Goal: Check status: Check status

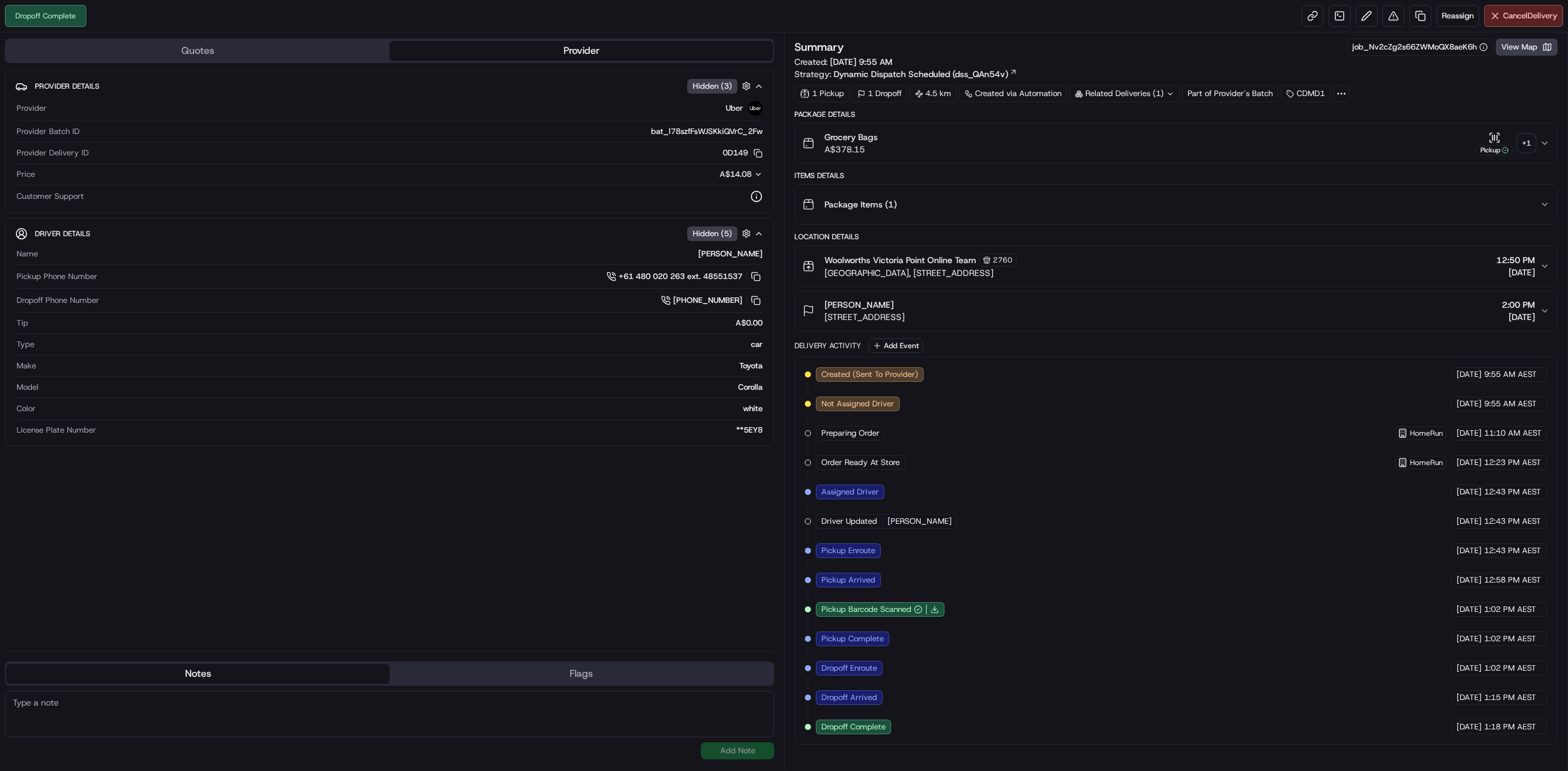
click at [1527, 147] on div "+ 1" at bounding box center [1525, 143] width 17 height 17
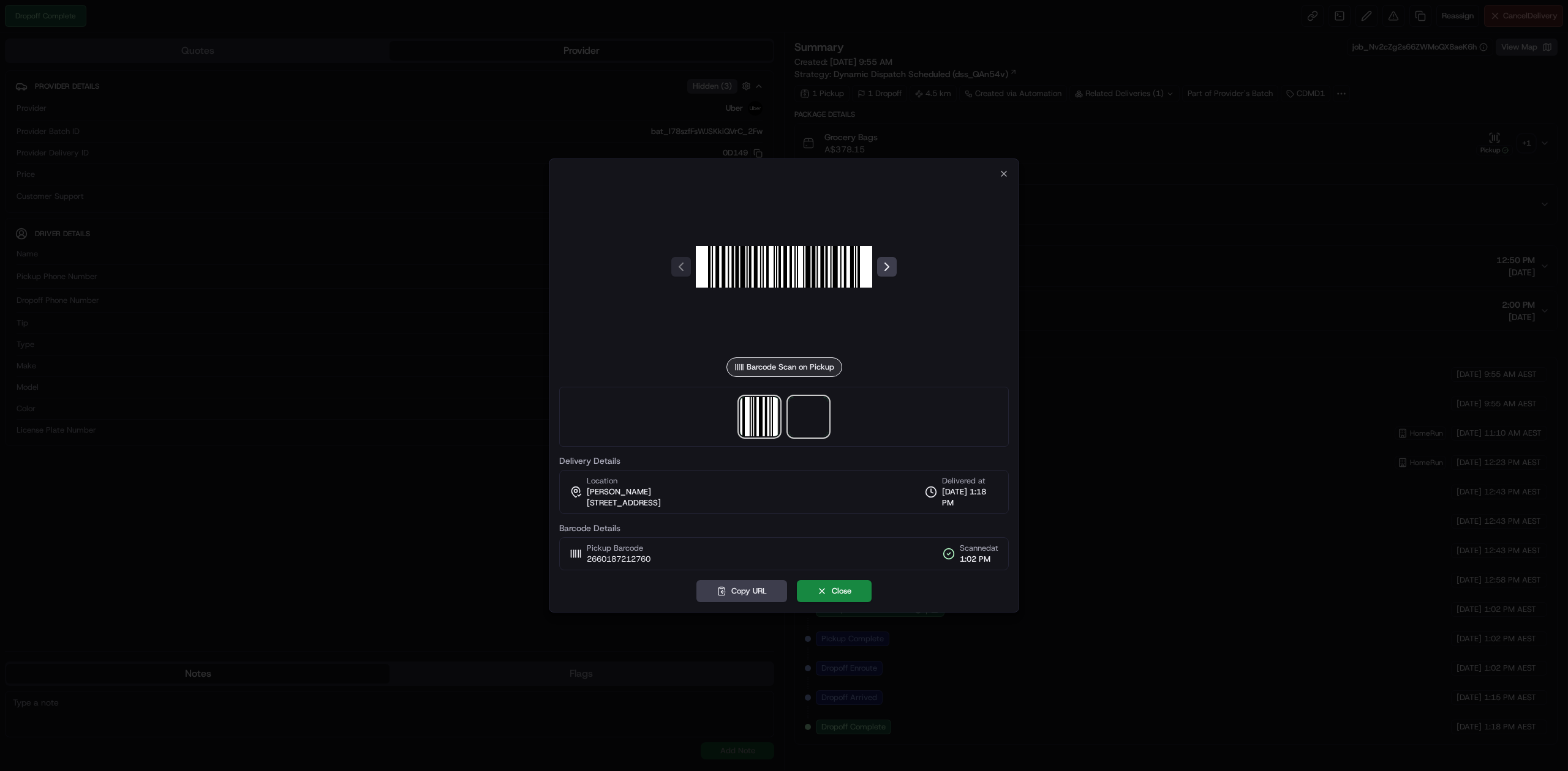
click at [794, 409] on span at bounding box center [809, 417] width 39 height 39
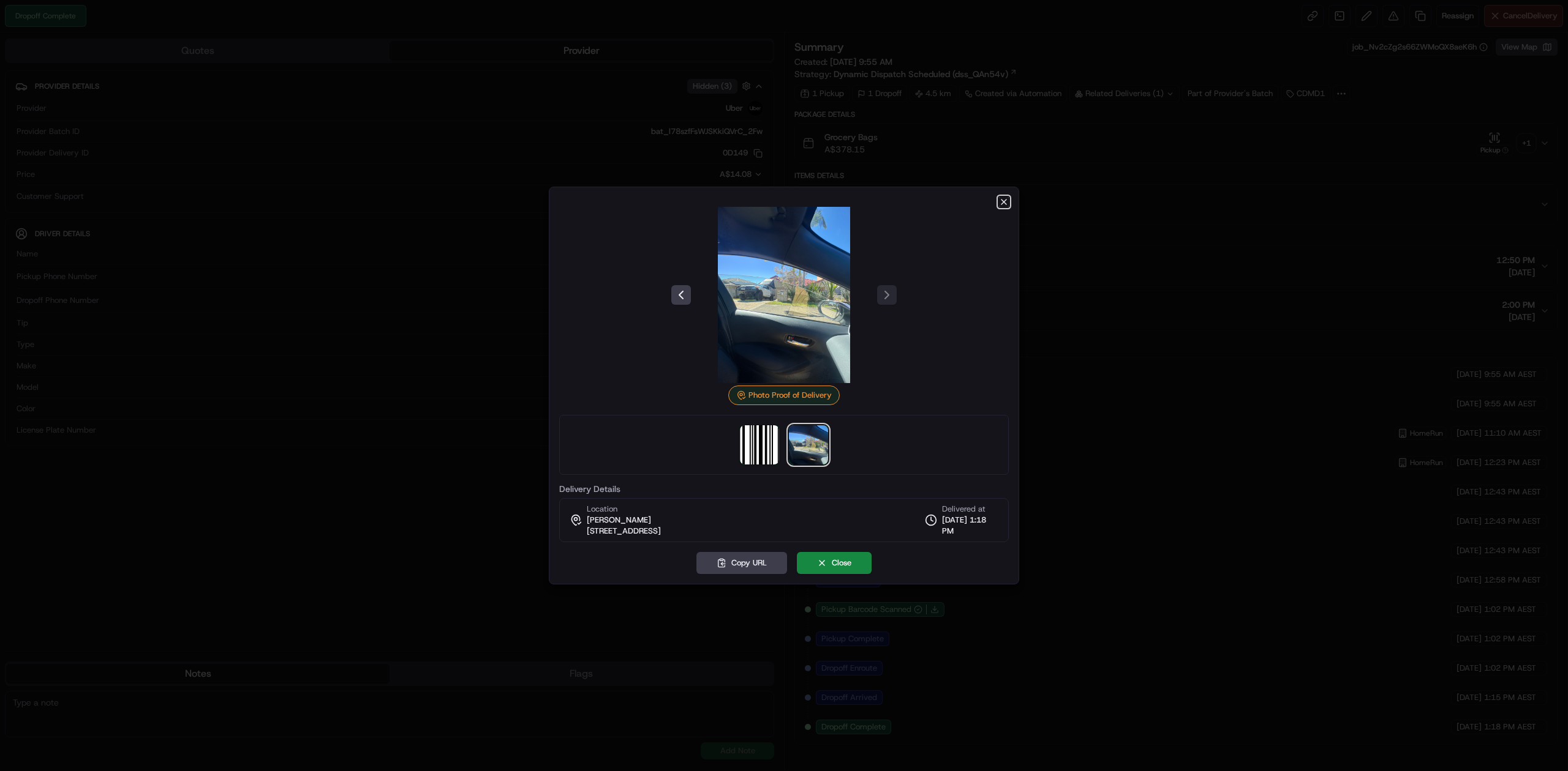
click at [1000, 206] on icon "button" at bounding box center [1003, 202] width 10 height 10
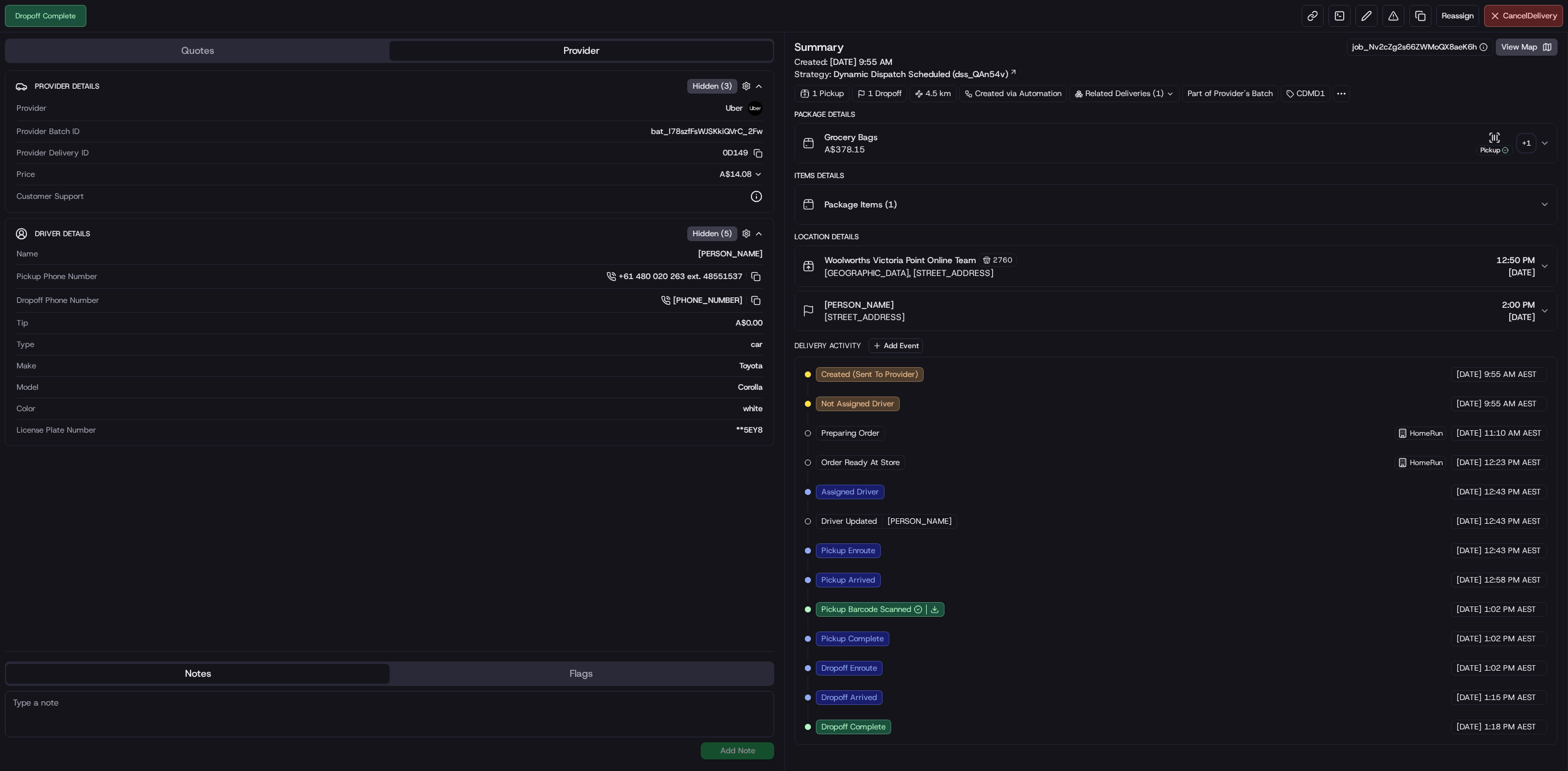
click at [954, 341] on div "Package Details Grocery Bags A$378.15 Pickup + 1 Items Details Package Items ( …" at bounding box center [1176, 427] width 763 height 635
click at [960, 338] on div "Package Details Grocery Bags A$378.15 Pickup + 1 Items Details Package Items ( …" at bounding box center [1176, 427] width 763 height 635
click at [420, 441] on div "Name [PERSON_NAME] Pickup Phone Number +61 480 020 263 ext. 48551537 Dropoff Ph…" at bounding box center [389, 342] width 748 height 197
click at [444, 433] on div "**5EY8" at bounding box center [432, 430] width 661 height 11
click at [443, 433] on div "**5EY8" at bounding box center [432, 430] width 661 height 11
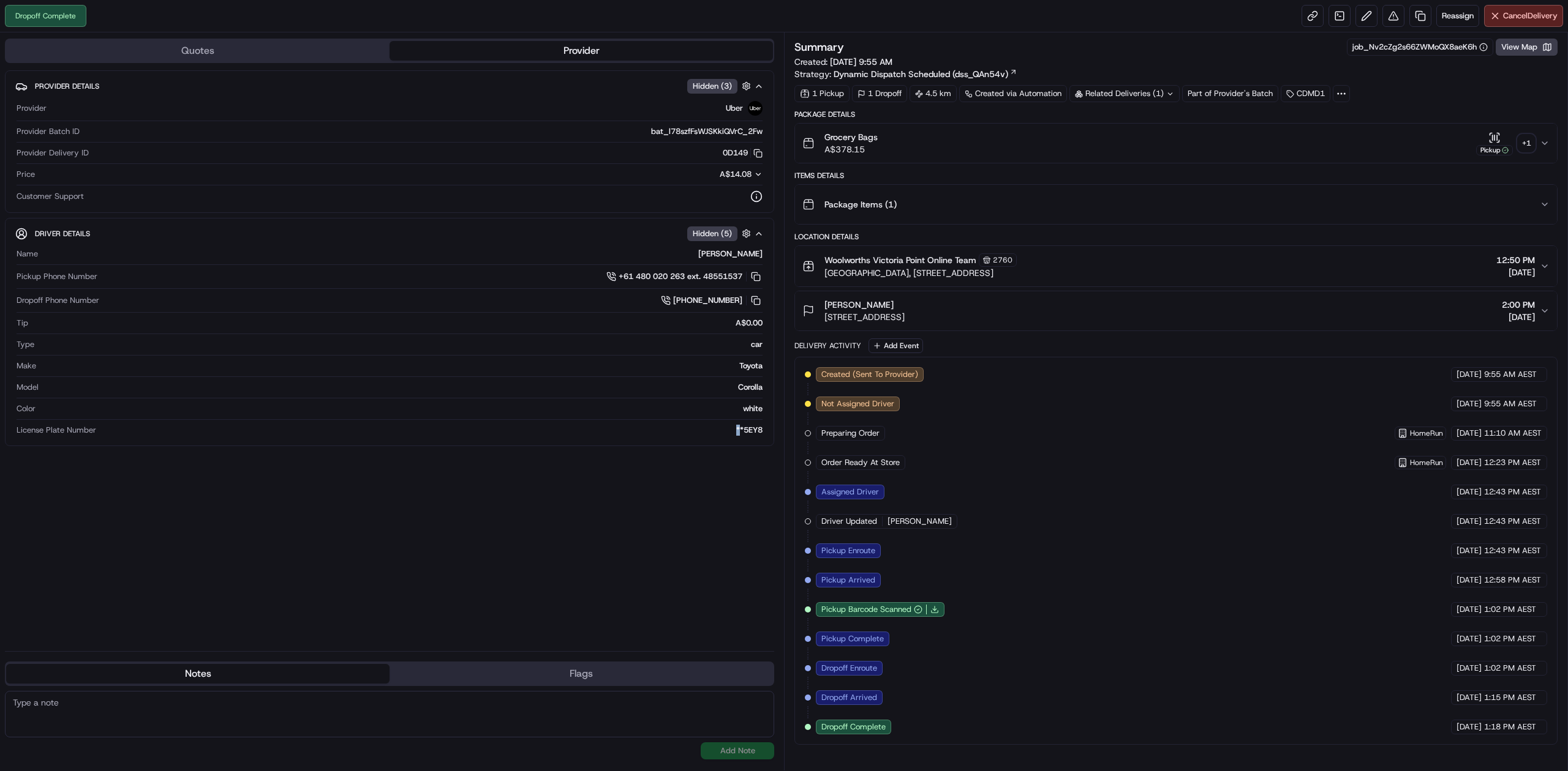
click at [443, 433] on div "**5EY8" at bounding box center [432, 430] width 661 height 11
click at [1527, 146] on div "+ 1" at bounding box center [1525, 143] width 17 height 17
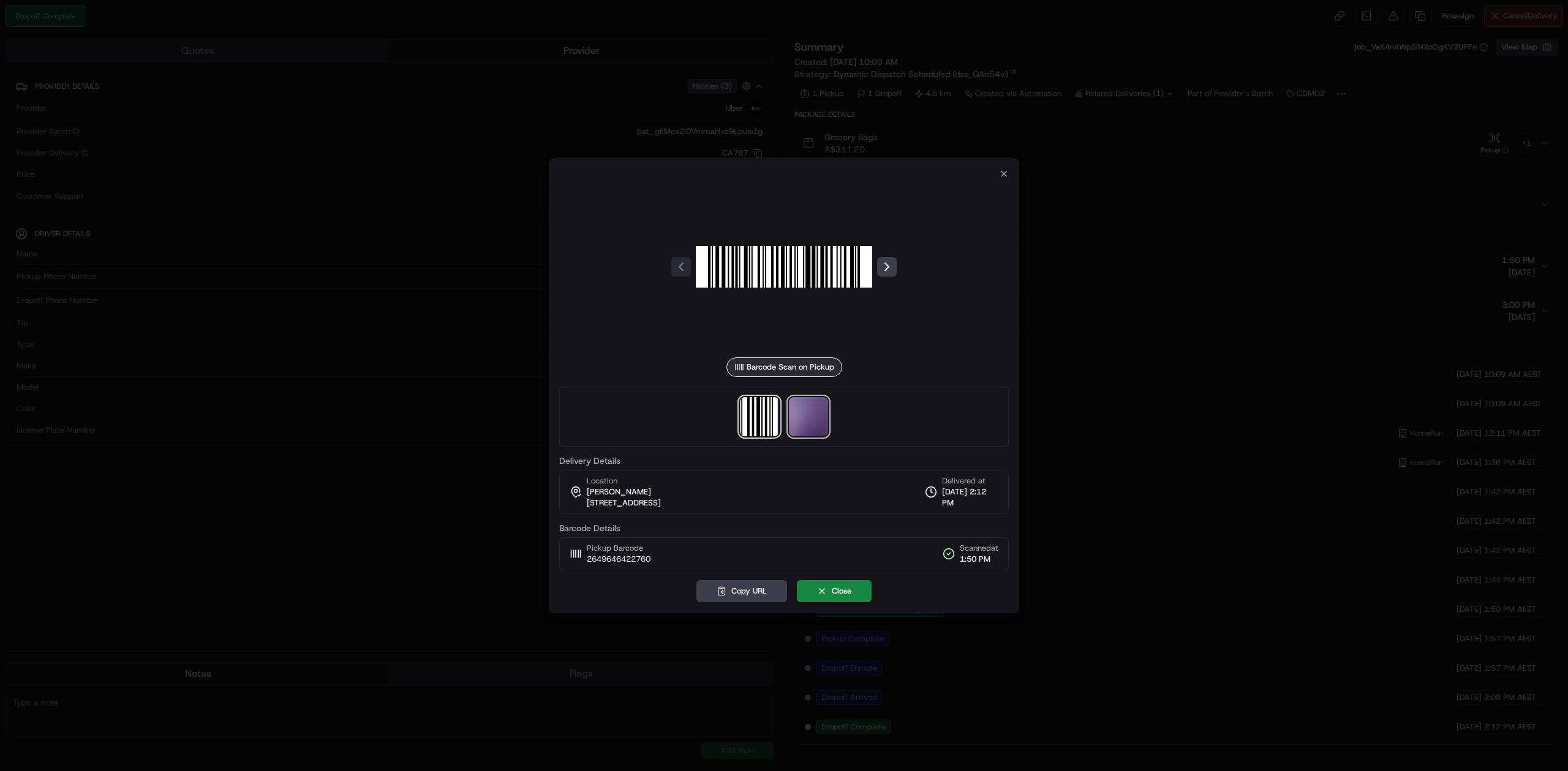
click at [816, 417] on img at bounding box center [809, 417] width 39 height 39
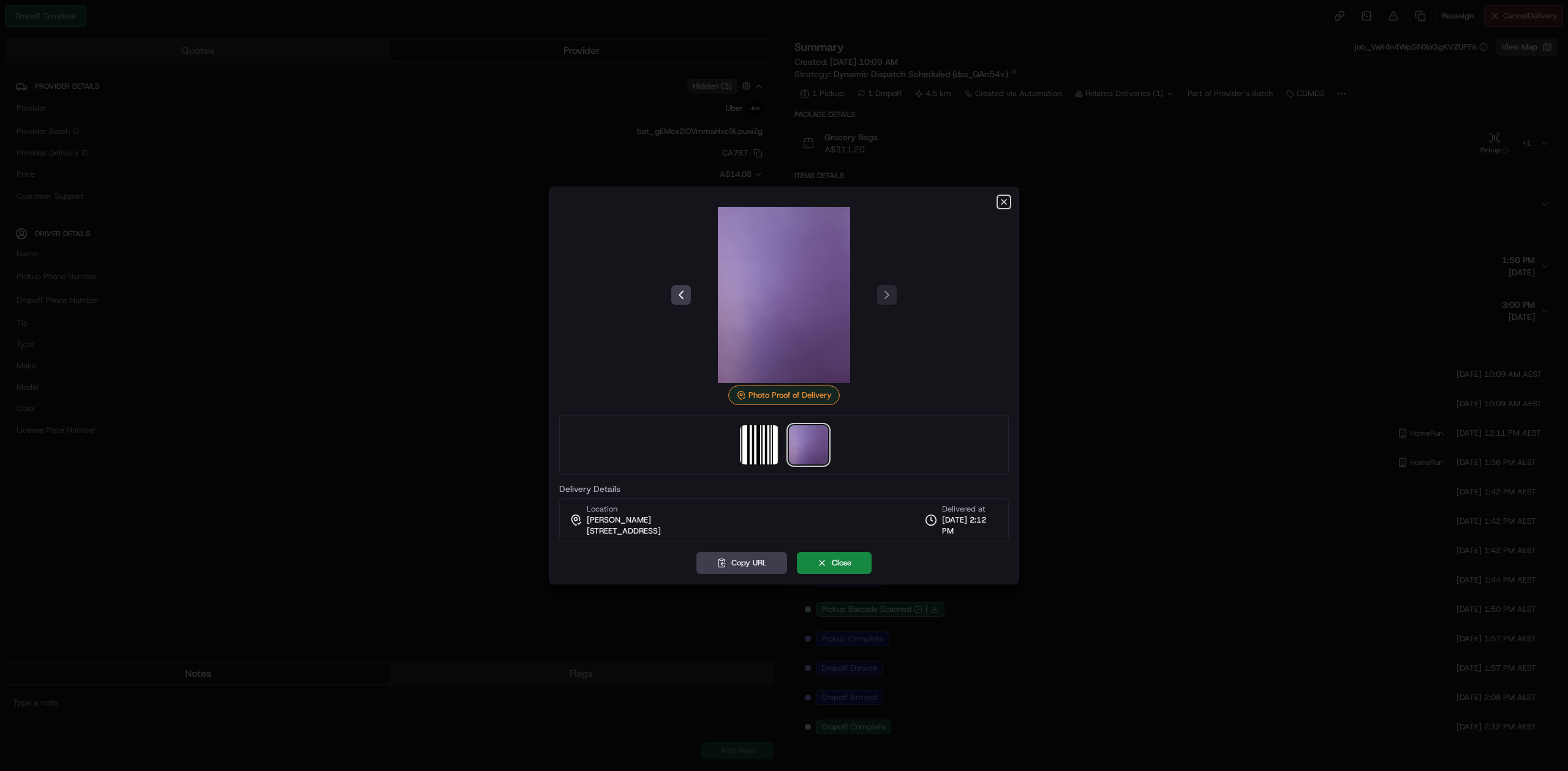
click at [1003, 203] on icon "button" at bounding box center [1003, 202] width 10 height 10
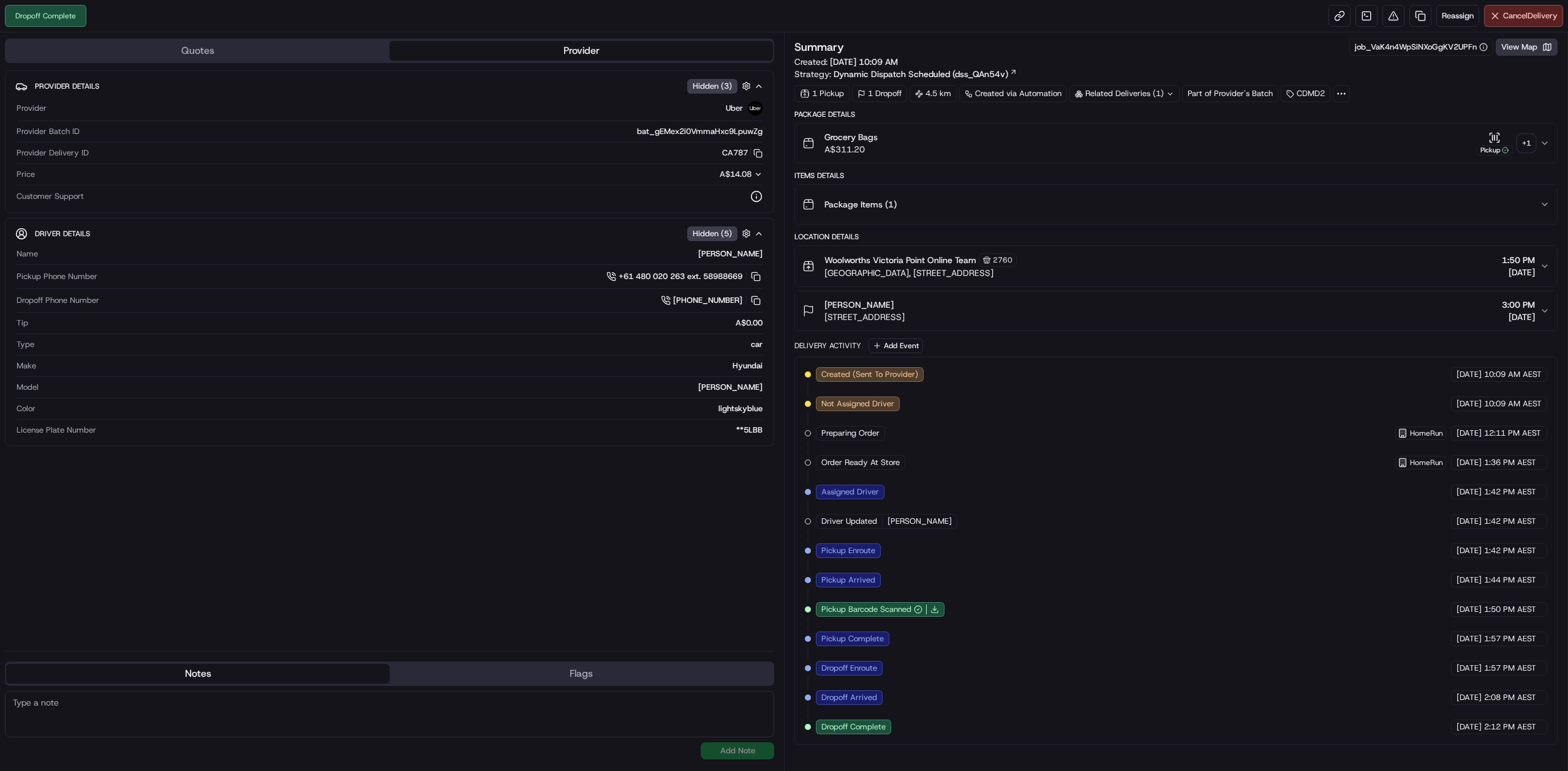
click at [1515, 41] on button "View Map" at bounding box center [1526, 47] width 62 height 17
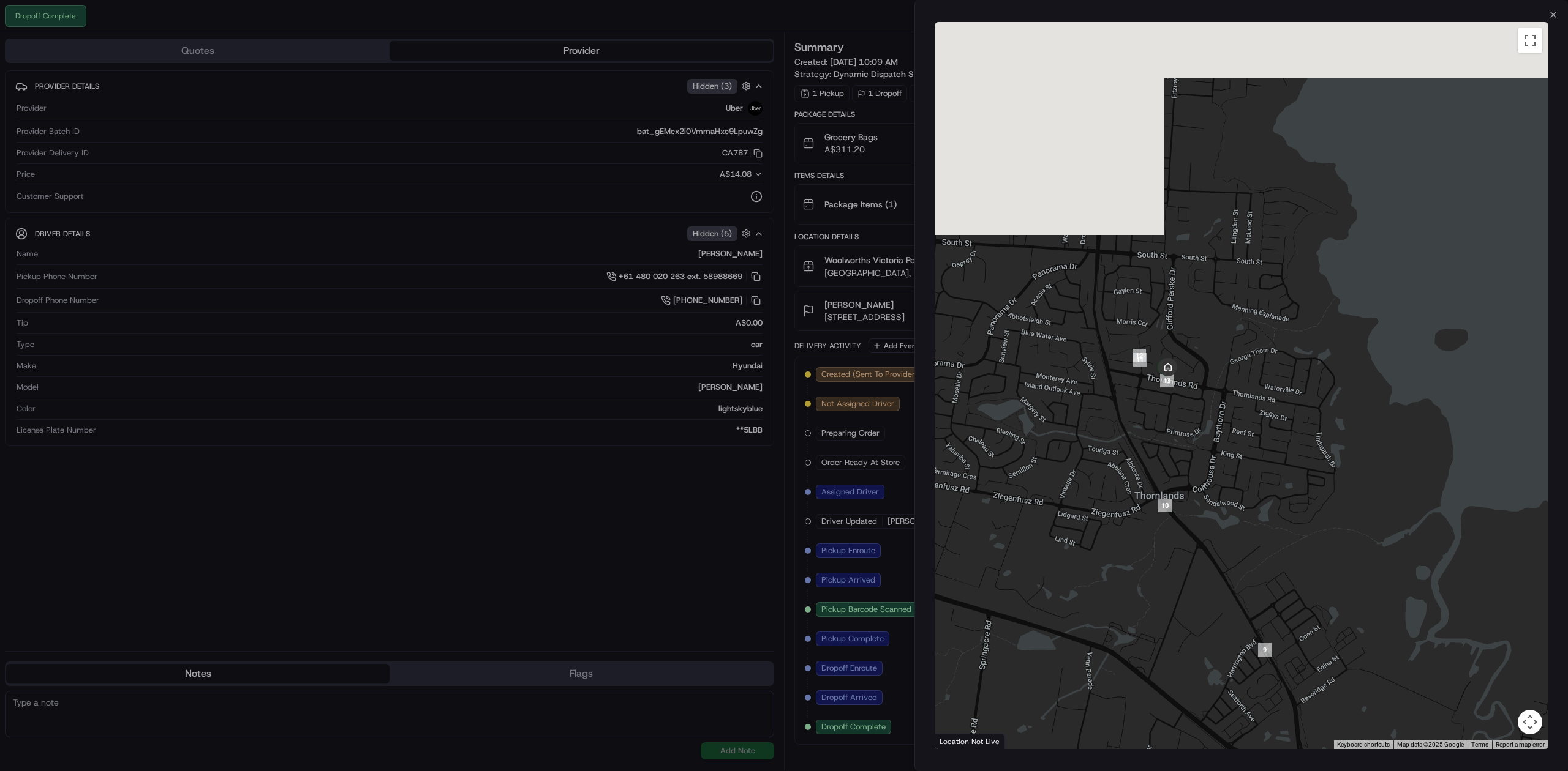
drag, startPoint x: 1174, startPoint y: 167, endPoint x: 1166, endPoint y: 403, distance: 236.1
click at [1166, 403] on div at bounding box center [1241, 386] width 614 height 727
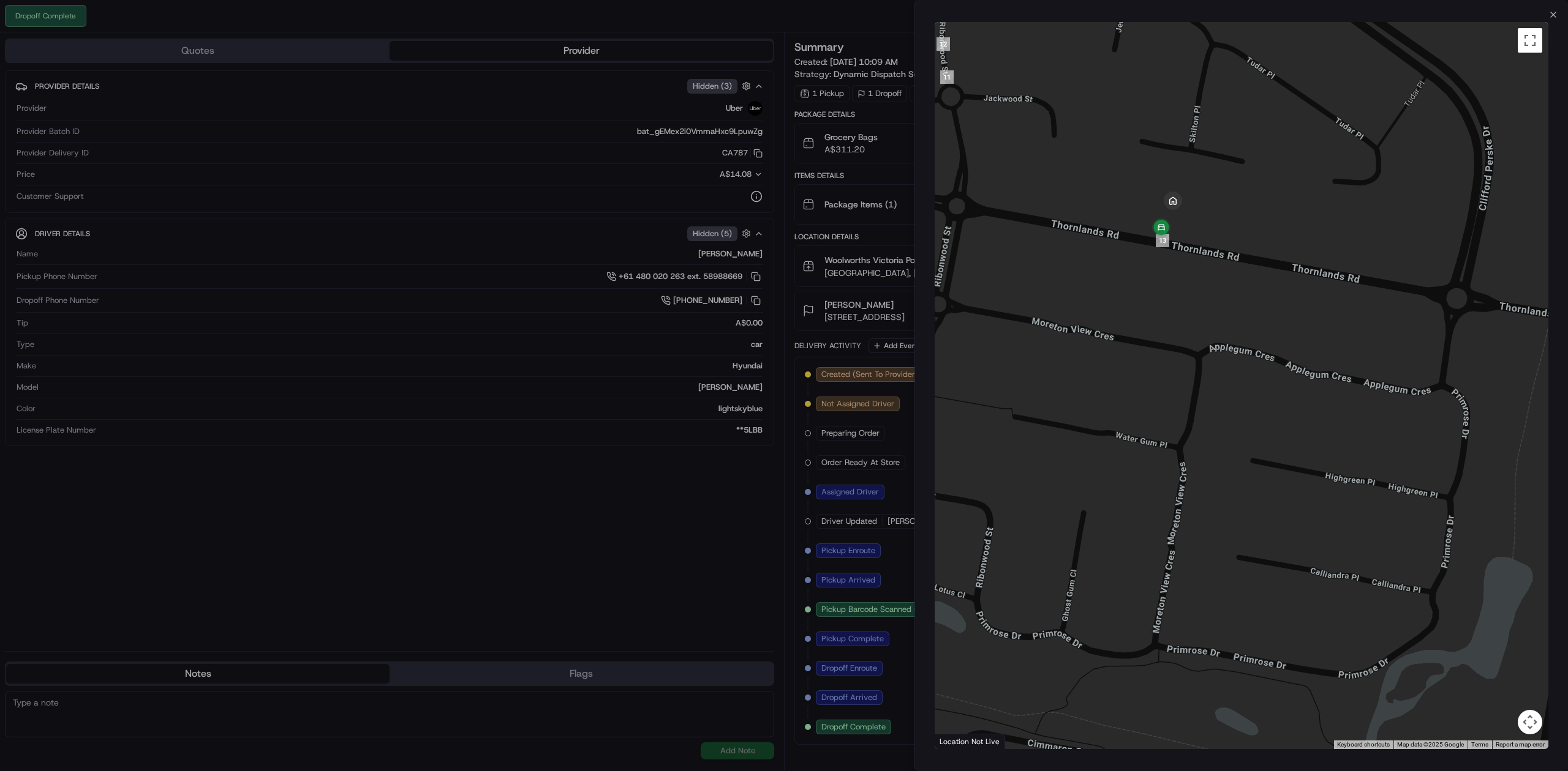
drag, startPoint x: 1154, startPoint y: 216, endPoint x: 1154, endPoint y: 312, distance: 96.0
click at [1154, 312] on div at bounding box center [1241, 386] width 614 height 727
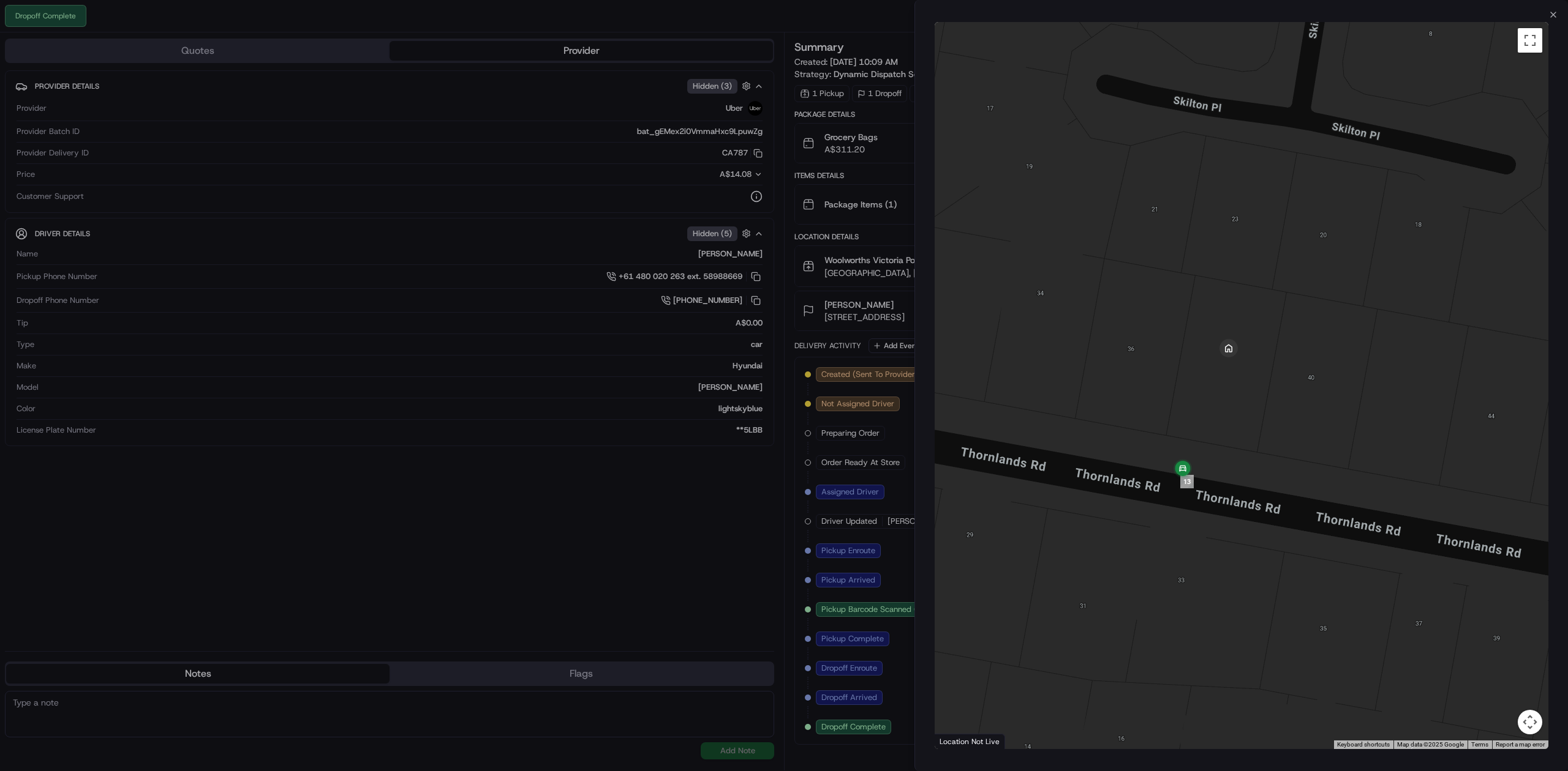
click at [494, 571] on div at bounding box center [784, 385] width 1568 height 771
